Goal: Transaction & Acquisition: Purchase product/service

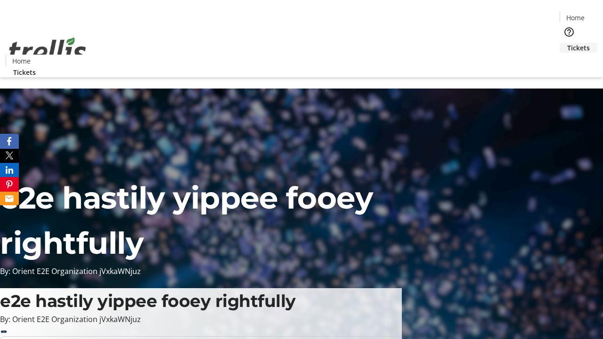
click at [567, 43] on span "Tickets" at bounding box center [578, 48] width 23 height 10
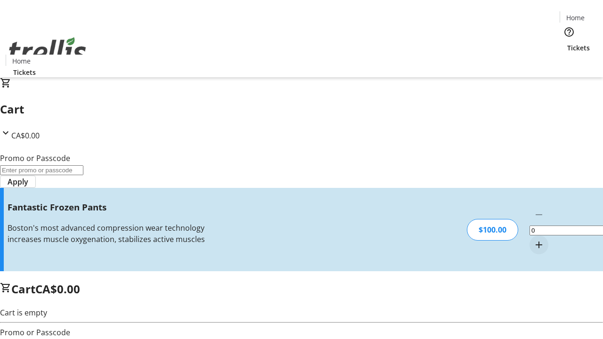
click at [533, 239] on mat-icon "Increment by one" at bounding box center [538, 244] width 11 height 11
type input "1"
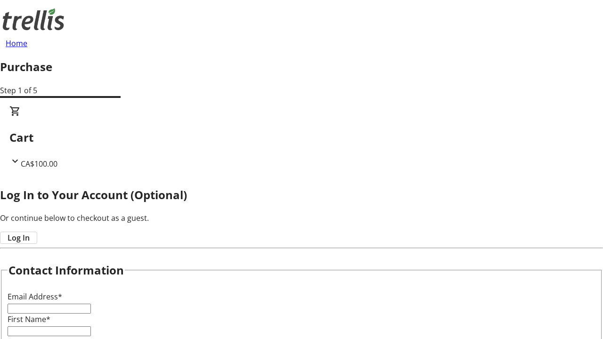
type input "FREE"
type input "[PERSON_NAME][EMAIL_ADDRESS][DOMAIN_NAME]"
type input "[PERSON_NAME]"
type input "Watsica"
